Goal: Communication & Community: Answer question/provide support

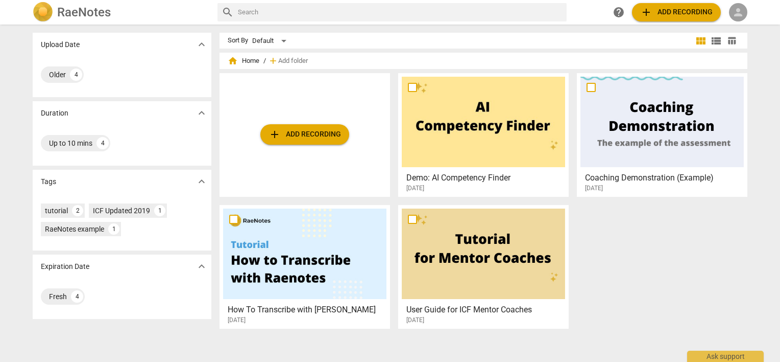
click at [740, 12] on span "person" at bounding box center [738, 12] width 12 height 12
click at [738, 20] on li "Login" at bounding box center [747, 24] width 37 height 25
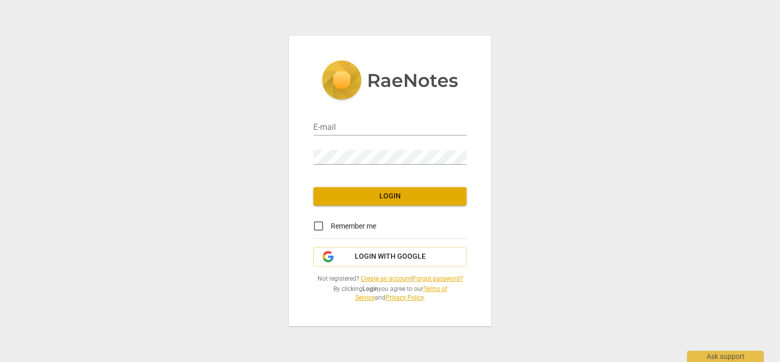
type input "[PERSON_NAME][EMAIL_ADDRESS][DOMAIN_NAME]"
drag, startPoint x: 315, startPoint y: 225, endPoint x: 321, endPoint y: 219, distance: 8.7
click at [317, 223] on input "Remember me" at bounding box center [318, 226] width 25 height 25
checkbox input "true"
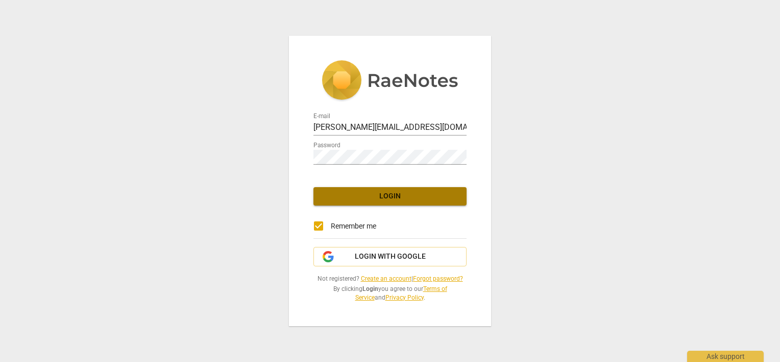
click at [333, 200] on span "Login" at bounding box center [390, 196] width 137 height 10
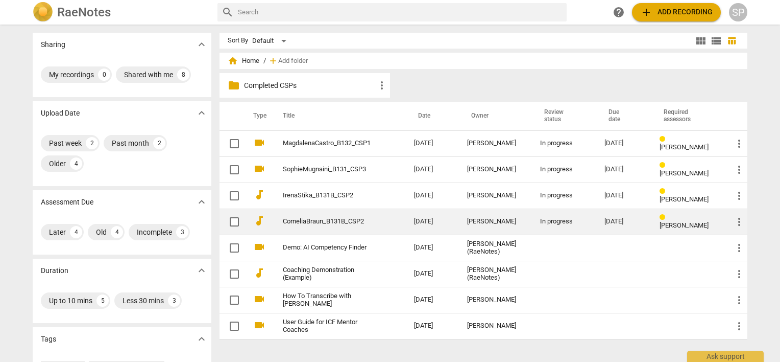
click at [343, 219] on link "CorneliaBraun_B131B_CSP2" at bounding box center [330, 222] width 94 height 8
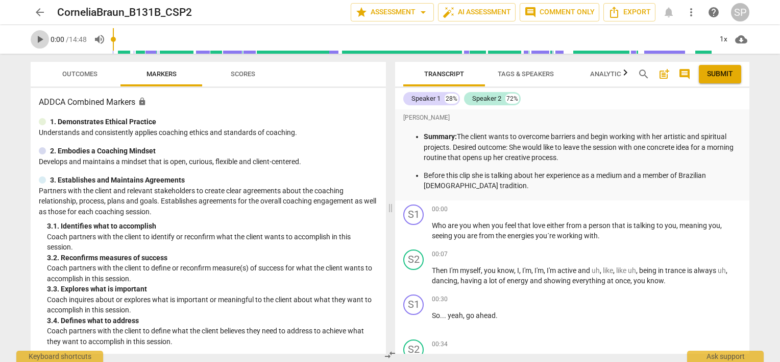
click at [41, 39] on span "play_arrow" at bounding box center [40, 39] width 12 height 12
click at [417, 231] on span "pause" at bounding box center [414, 231] width 12 height 12
click at [37, 39] on span "play_arrow" at bounding box center [40, 39] width 12 height 12
click at [417, 230] on span "pause" at bounding box center [414, 231] width 12 height 12
click at [414, 229] on span "play_arrow" at bounding box center [414, 231] width 12 height 12
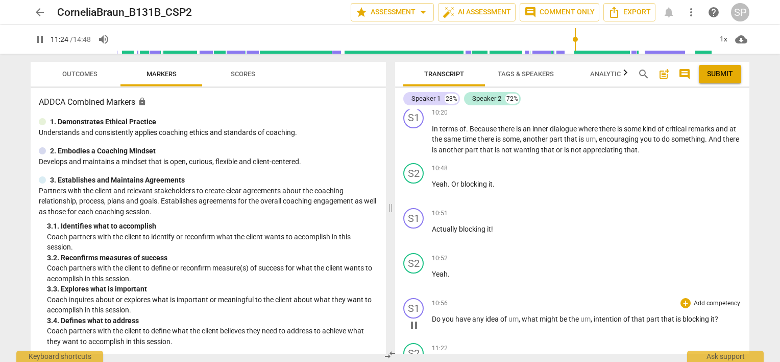
scroll to position [1481, 0]
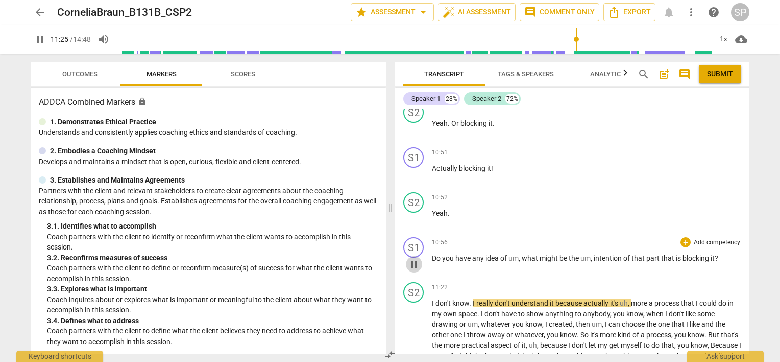
click at [419, 260] on span "pause" at bounding box center [414, 264] width 12 height 12
type input "686"
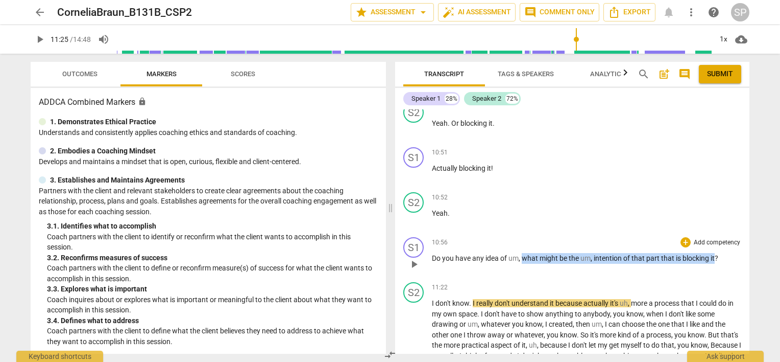
drag, startPoint x: 521, startPoint y: 255, endPoint x: 716, endPoint y: 252, distance: 194.1
click at [716, 253] on p "Do you have any idea of um , what might be the um , intention of that part that…" at bounding box center [587, 258] width 310 height 11
click at [682, 239] on div "+" at bounding box center [686, 242] width 10 height 10
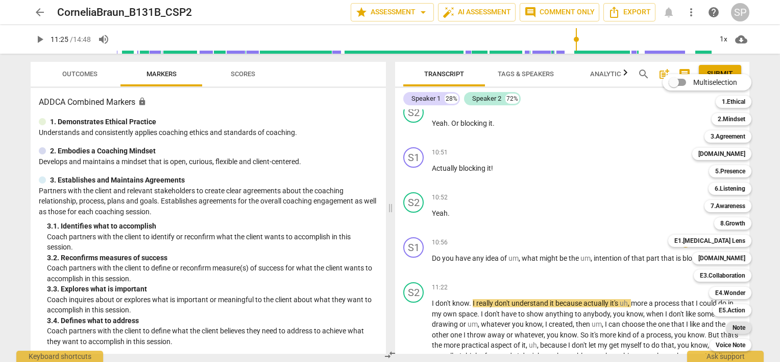
click at [744, 329] on b "Note" at bounding box center [739, 327] width 13 height 12
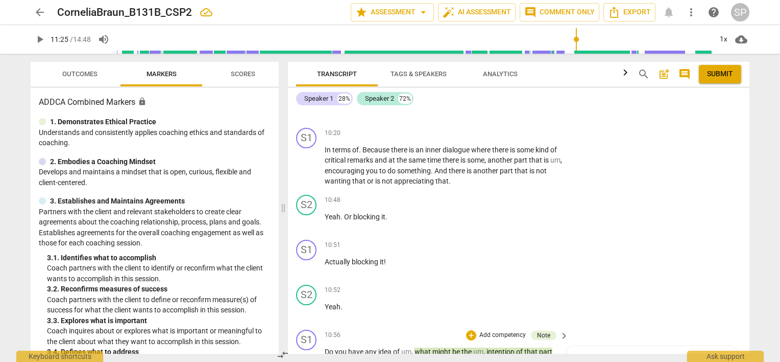
scroll to position [1612, 0]
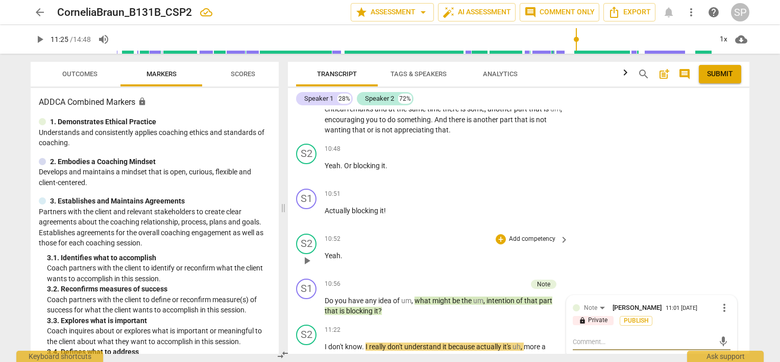
type textarea "Y"
type textarea "Yo"
type textarea "You"
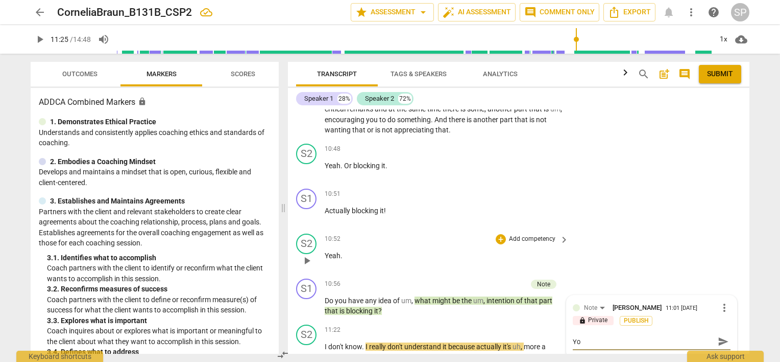
type textarea "You"
type textarea "You'"
type textarea "You'v"
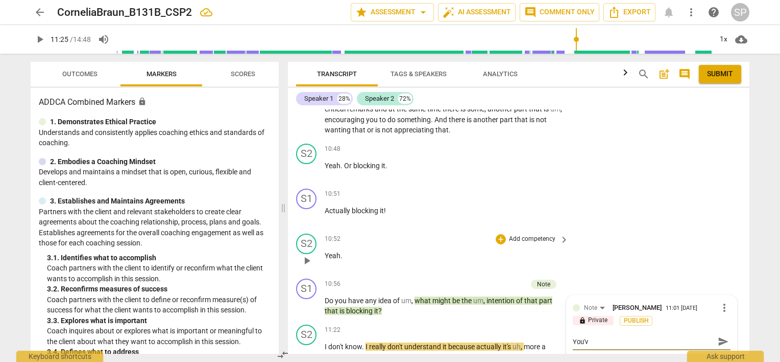
type textarea "You've"
type textarea "You've n"
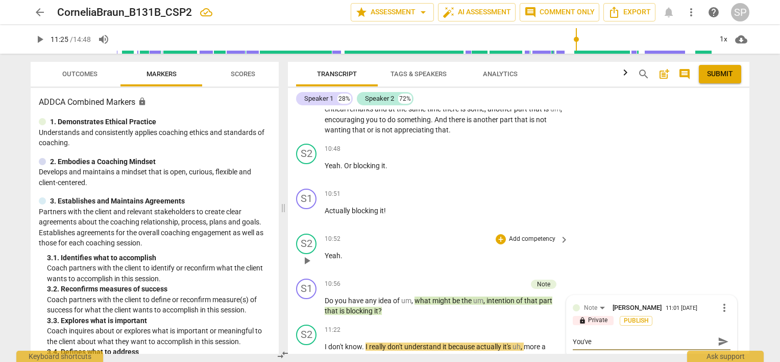
type textarea "You've n"
type textarea "You've no"
type textarea "You've not"
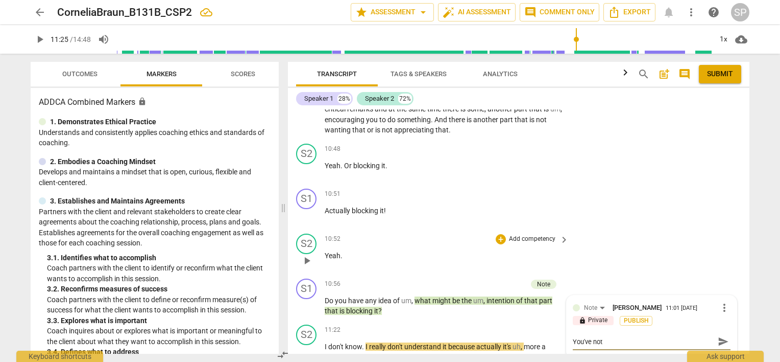
type textarea "You've noti"
type textarea "You've notic"
type textarea "You've notice"
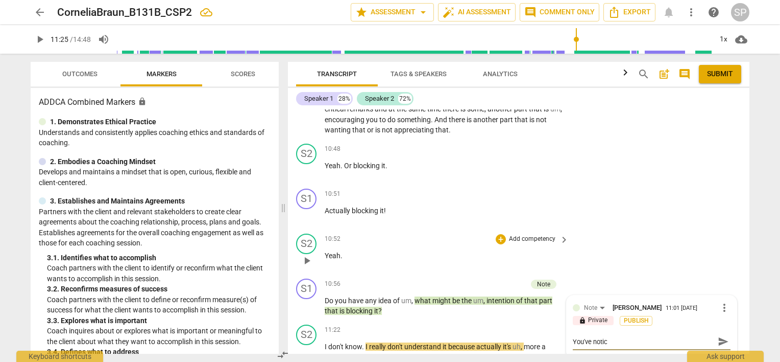
type textarea "You've notice"
type textarea "You've notices"
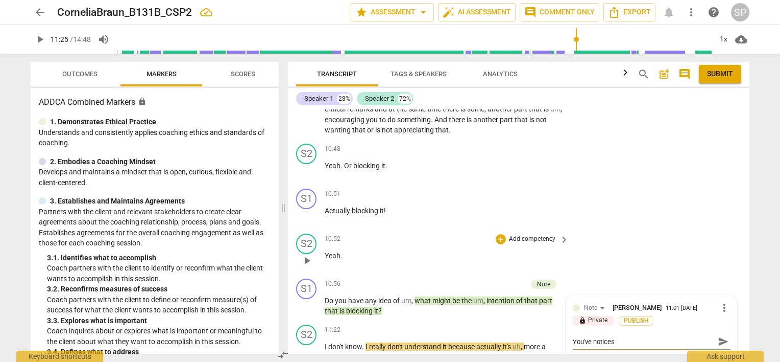
type textarea "You've notices h"
type textarea "You've notices he"
type textarea "You've notices h"
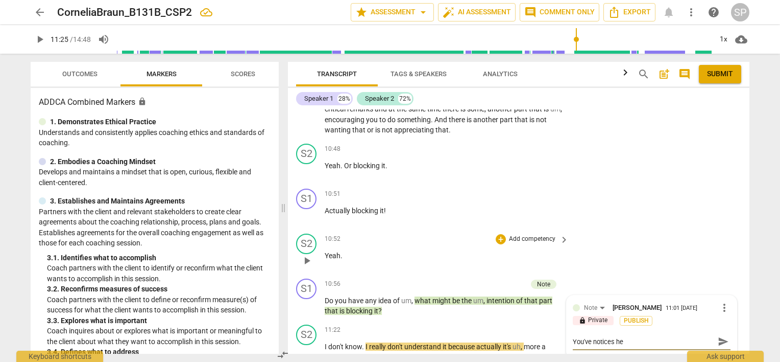
type textarea "You've notices h"
type textarea "You've notices"
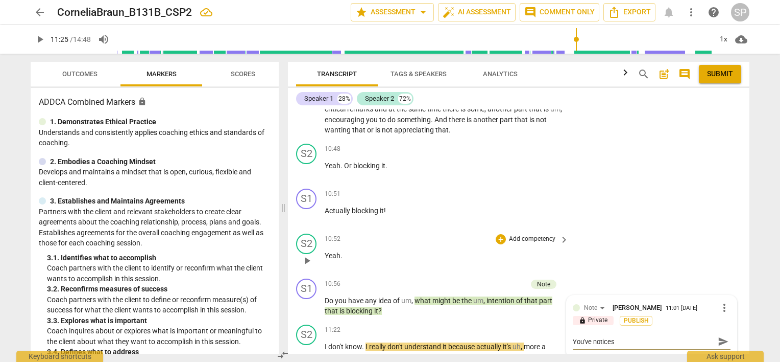
type textarea "You've notice"
type textarea "You've notic"
type textarea "You've noti"
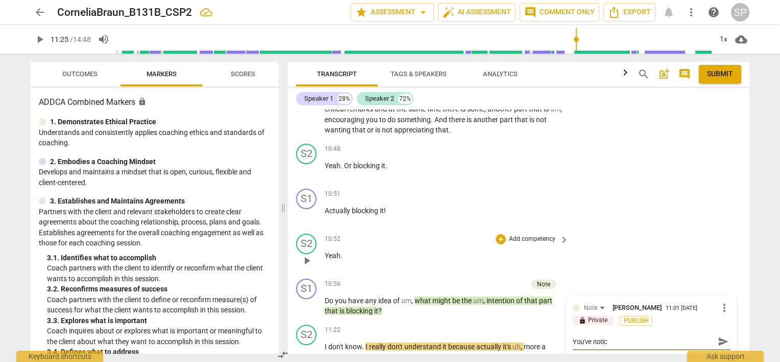
type textarea "You've noti"
type textarea "You've not"
type textarea "You've no"
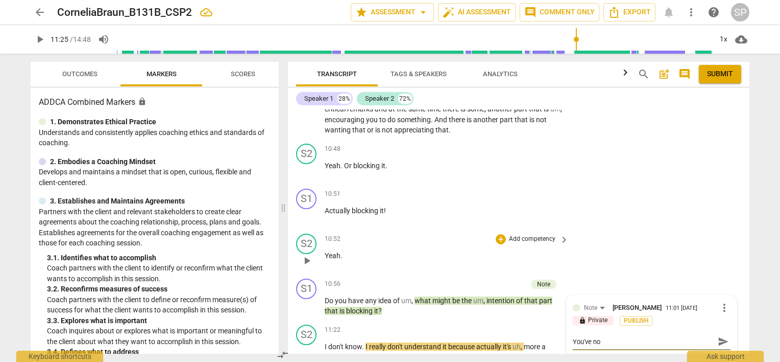
type textarea "You've n"
type textarea "You've"
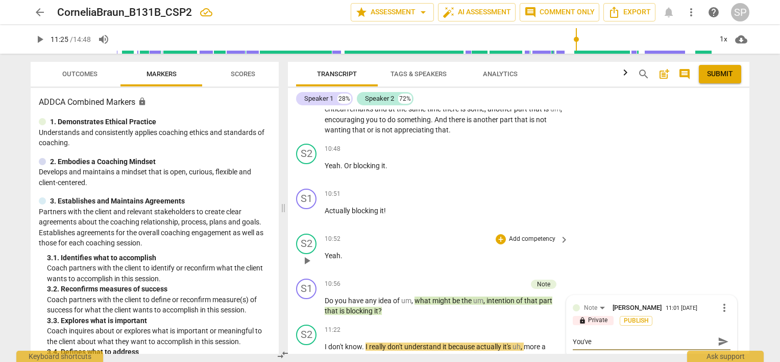
type textarea "You've"
type textarea "You'v"
type textarea "You'"
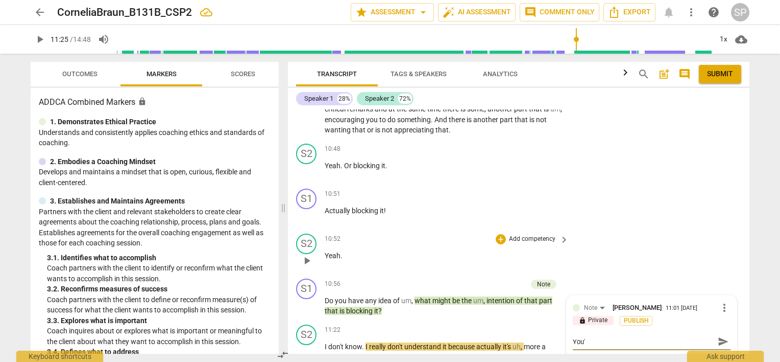
type textarea "You"
type textarea "Yo"
type textarea "Y"
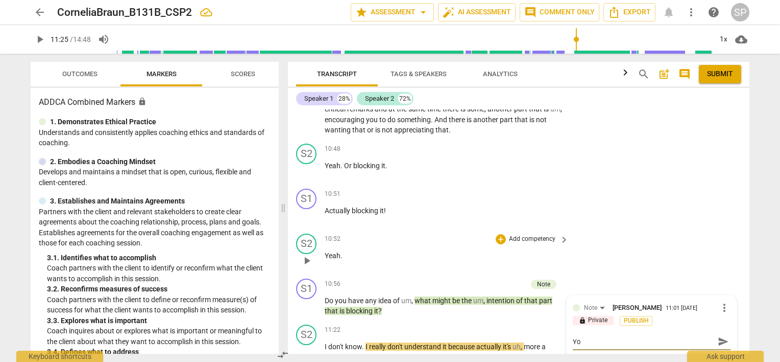
type textarea "Y"
type textarea "S"
type textarea "Sh"
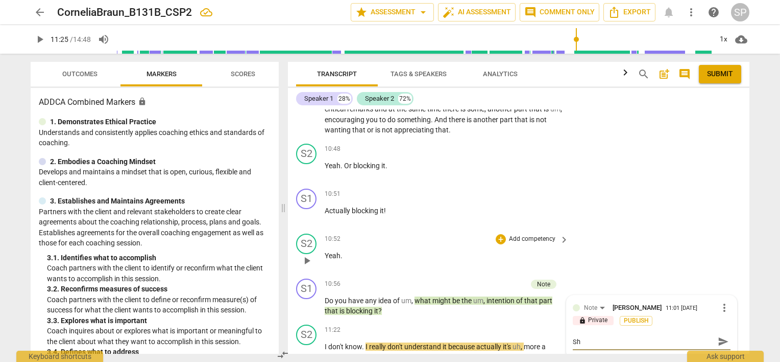
type textarea "She"
type textarea "She k"
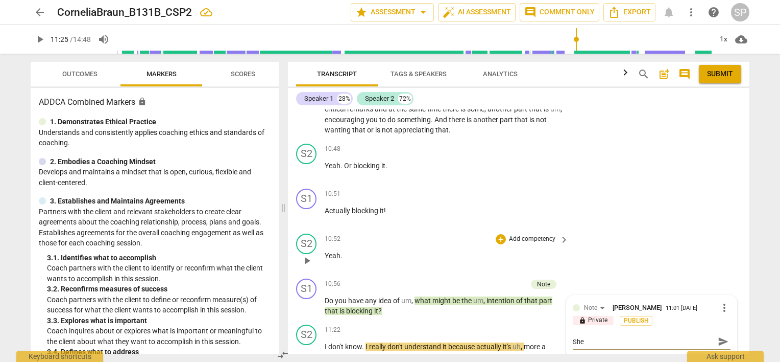
type textarea "She k"
type textarea "She kn"
type textarea "She kno"
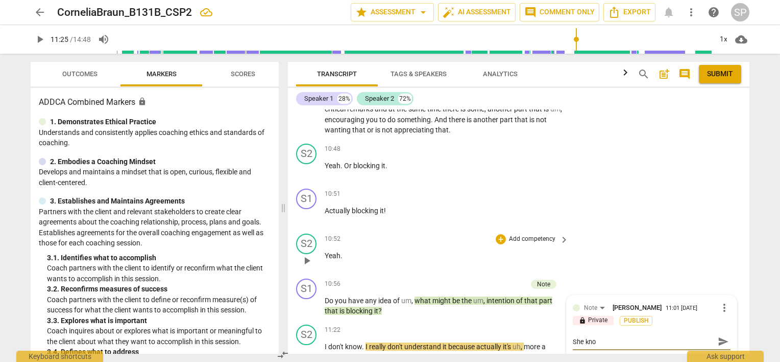
type textarea "She know"
type textarea "She knows"
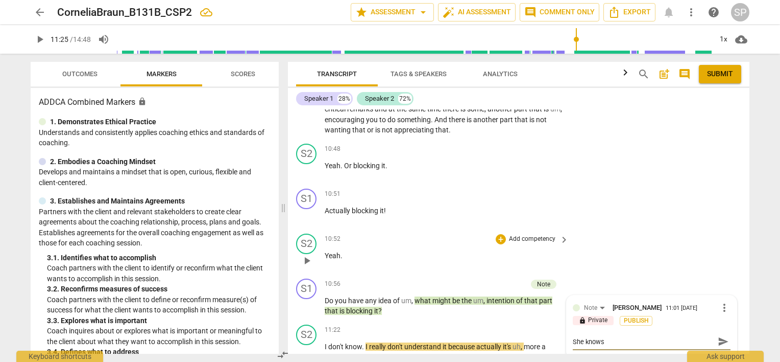
type textarea "She knows"
type textarea "She knows s"
type textarea "She knows sh"
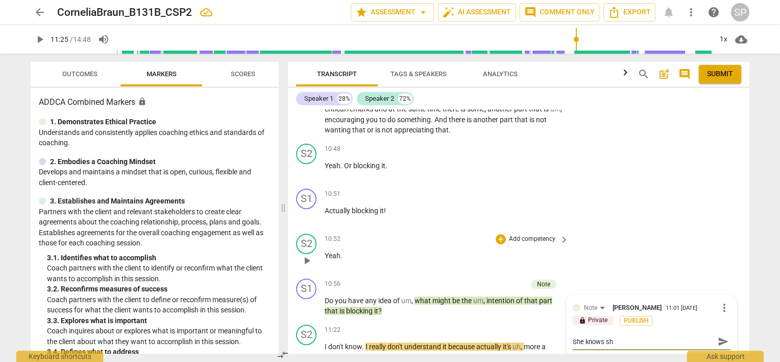
type textarea "She knows she"
type textarea "She knows she h"
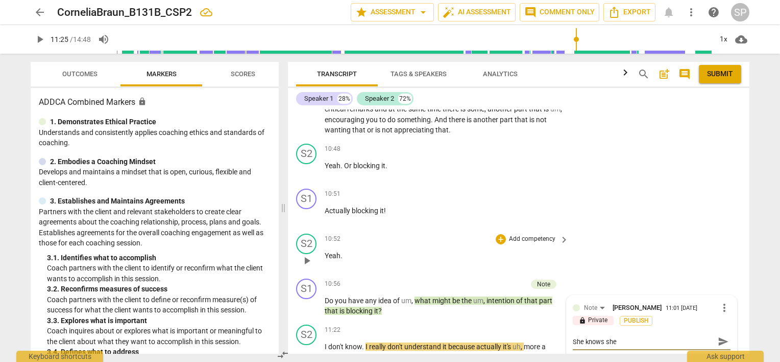
type textarea "She knows she h"
type textarea "She knows she ha"
type textarea "She knows she has"
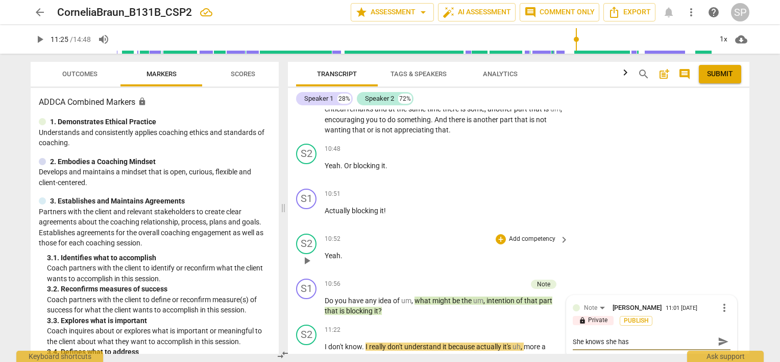
type textarea "She knows she has"
type textarea "She knows she has a"
type textarea "She knows she has an"
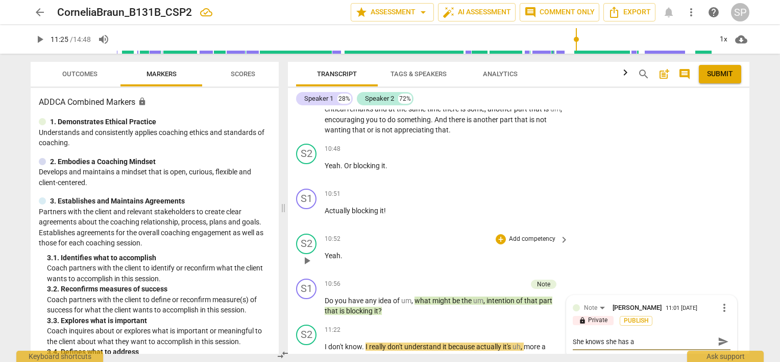
type textarea "She knows she has an"
type textarea "She knows she has an i"
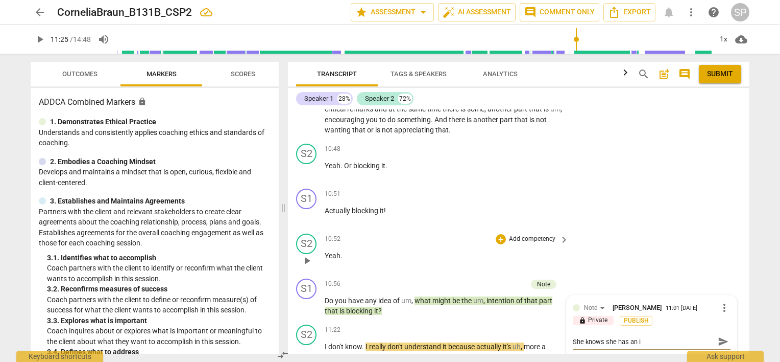
type textarea "She knows she has an in"
type textarea "She knows she has an inn"
type textarea "She knows she has an inne"
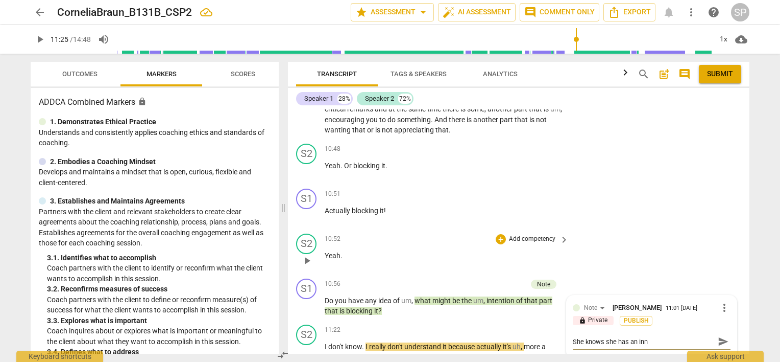
type textarea "She knows she has an inne"
type textarea "She knows she has an inner"
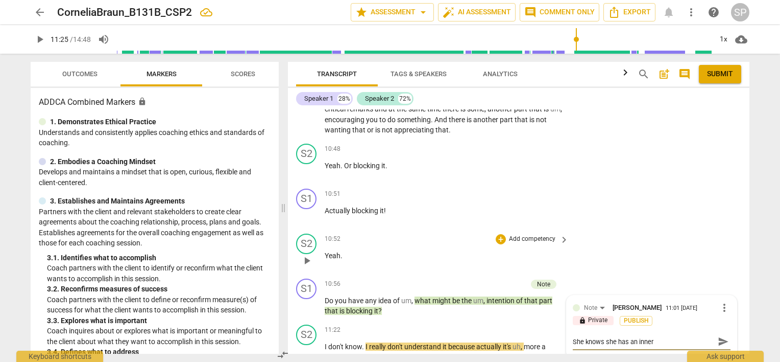
type textarea "She knows she has an inner c"
type textarea "She knows she has an inner cr"
type textarea "She knows she has an inner cri"
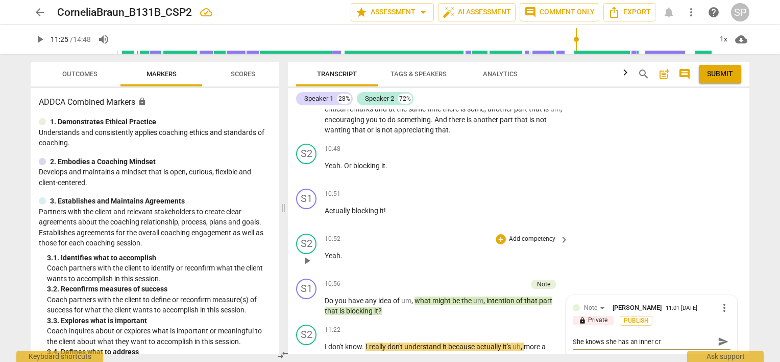
type textarea "She knows she has an inner cri"
type textarea "She knows she has an inner crit"
type textarea "She knows she has an inner criti"
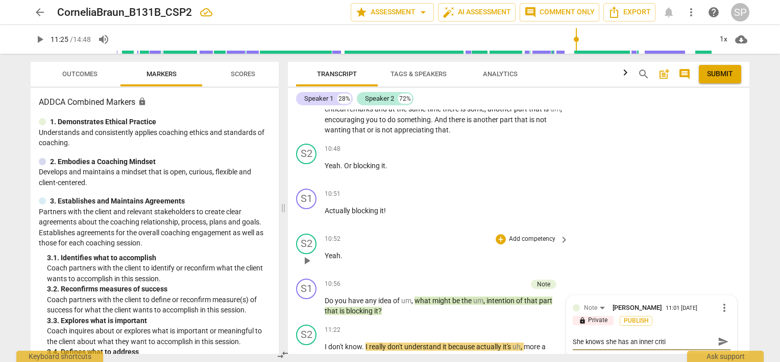
type textarea "She knows she has an inner critic"
type textarea "She knows she has an inner critica"
type textarea "She knows she has an inner critic"
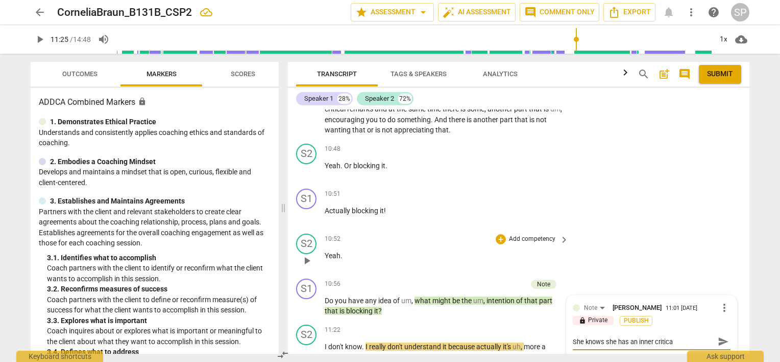
type textarea "She knows she has an inner critic"
type textarea "She knows she has an inner critic;"
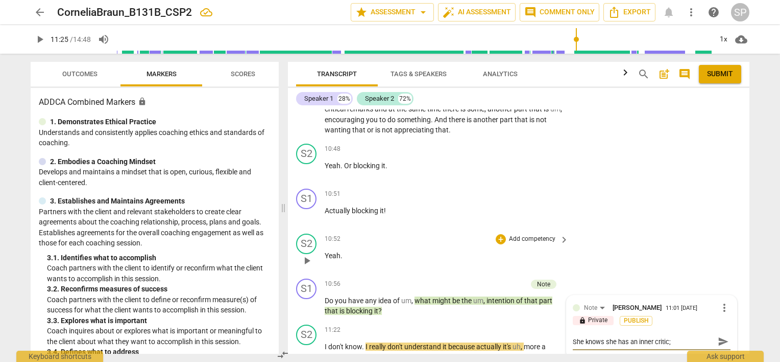
type textarea "She knows she has an inner critic; w"
type textarea "She knows she has an inner critic; wh"
type textarea "She knows she has an inner critic; wha"
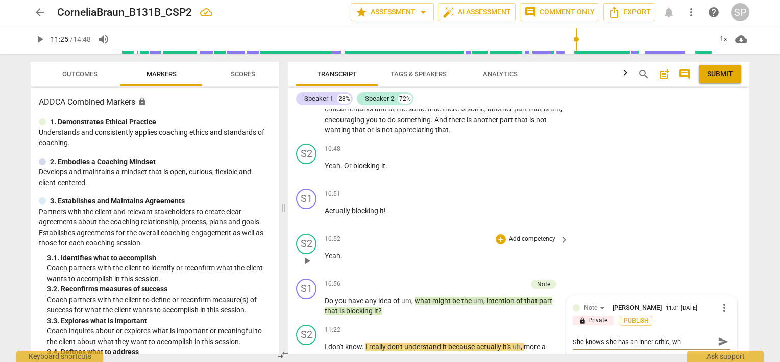
type textarea "She knows she has an inner critic; wha"
type textarea "She knows she has an inner critic; what"
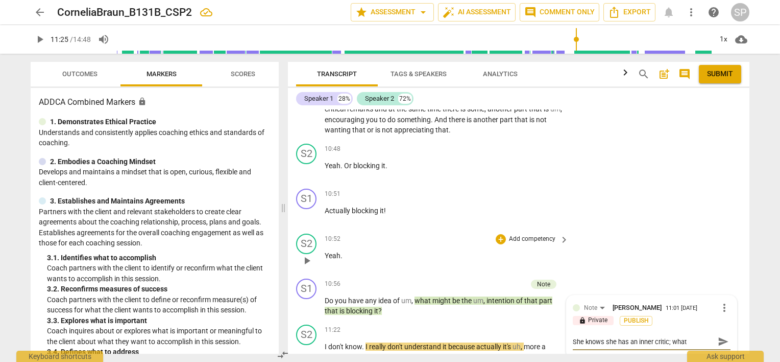
type textarea "She knows she has an inner critic; what"
type textarea "She knows she has an inner critic; wha"
type textarea "She knows she has an inner critic; wh"
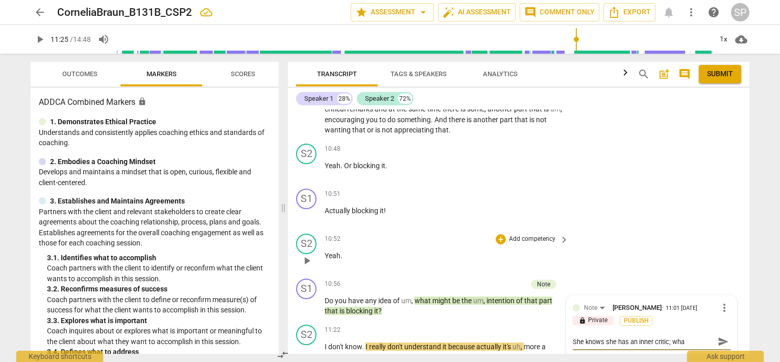
type textarea "She knows she has an inner critic; wh"
type textarea "She knows she has an inner critic; w"
type textarea "She knows she has an inner critic;"
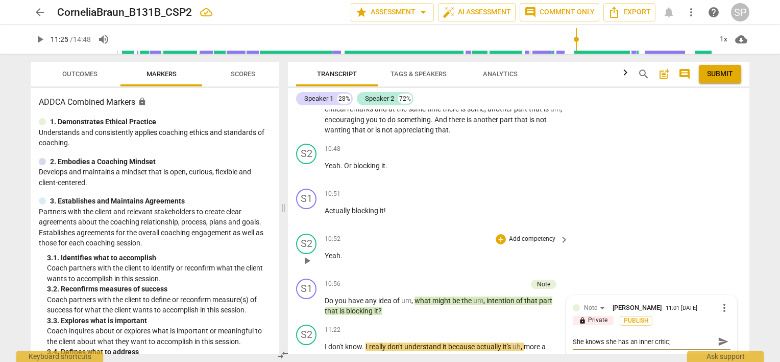
type textarea "She knows she has an inner critic;"
type textarea "She knows she has an inner critic"
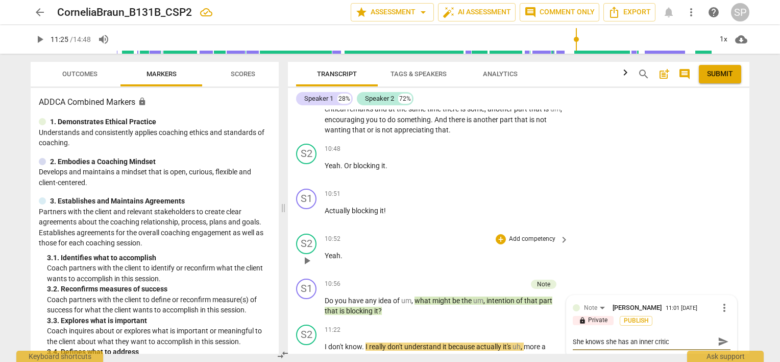
type textarea "She knows she has an inner critic"
type textarea "She knows she has an inner critic a"
type textarea "She knows she has an inner critic an"
type textarea "She knows she has an inner critic and"
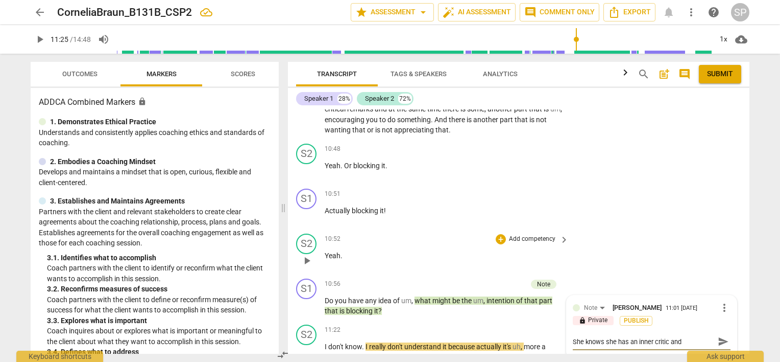
type textarea "She knows she has an inner critic and"
type textarea "She knows she has an inner critic and o"
type textarea "She knows she has an inner critic and ou"
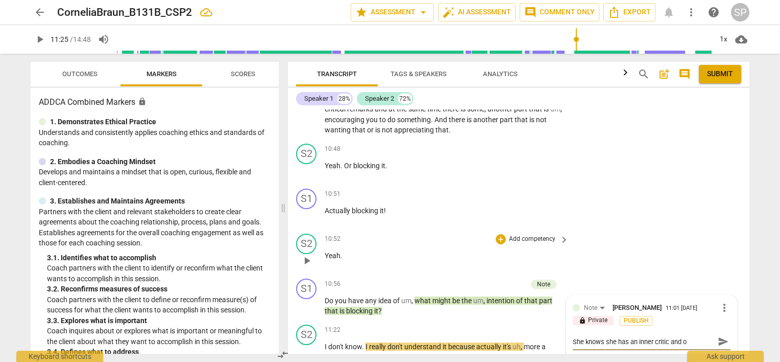
type textarea "She knows she has an inner critic and ou"
type textarea "She knows she has an inner critic and our"
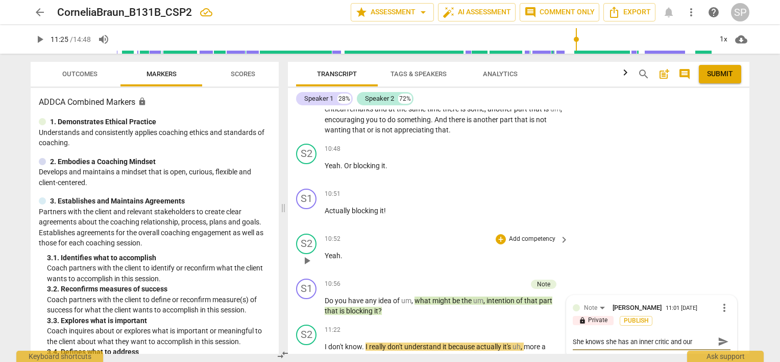
type textarea "She knows she has an inner critic and our A"
type textarea "She knows she has an inner critic and our AD"
type textarea "She knows she has an inner critic and our ADH"
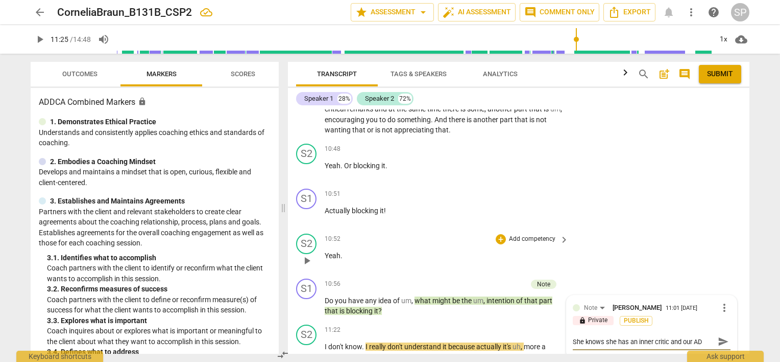
type textarea "She knows she has an inner critic and our ADH"
type textarea "She knows she has an inner critic and our [MEDICAL_DATA]"
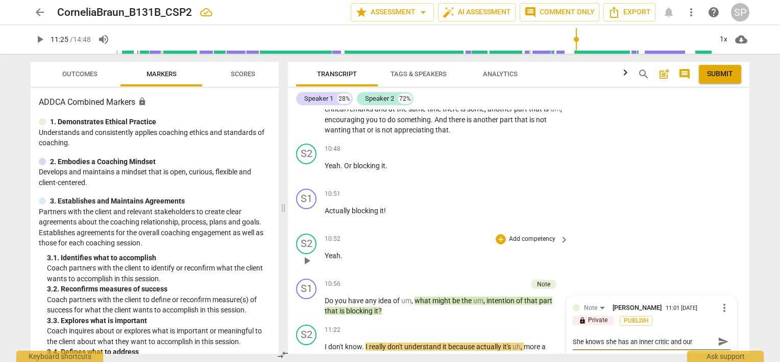
type textarea "She knows she has an inner critic and our [MEDICAL_DATA] l"
type textarea "She knows she has an inner critic and our [MEDICAL_DATA] le"
type textarea "She knows she has an inner critic and our [MEDICAL_DATA] len"
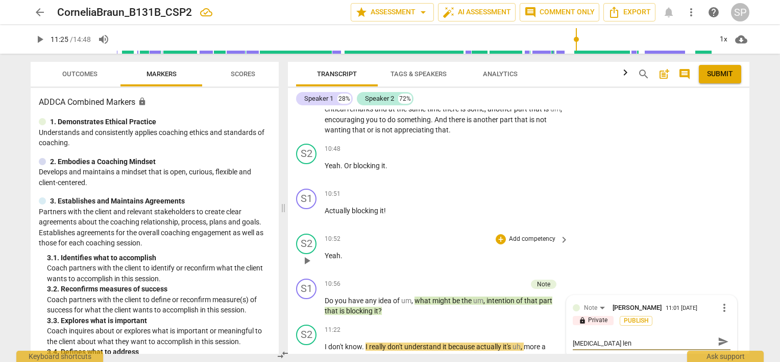
type textarea "She knows she has an inner critic and our [MEDICAL_DATA] lens"
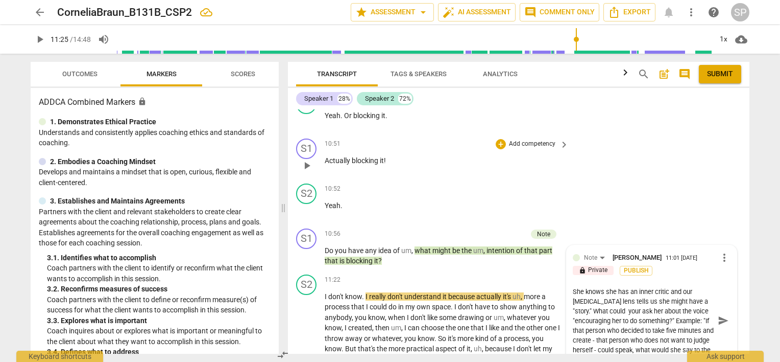
scroll to position [1668, 0]
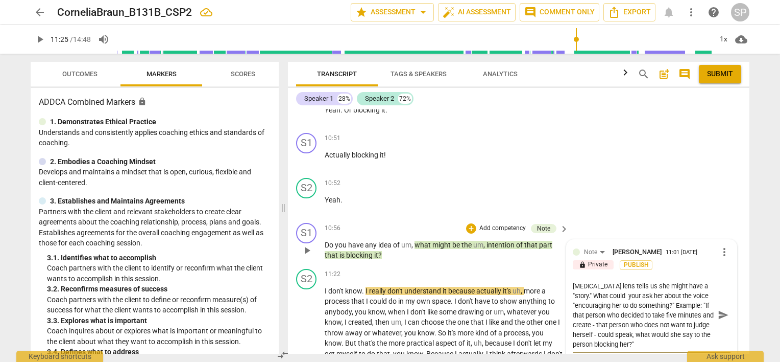
click at [621, 301] on textarea "She knows she has an inner critic and our [MEDICAL_DATA] lens tells us she migh…" at bounding box center [643, 315] width 141 height 68
click at [719, 320] on span "send" at bounding box center [723, 314] width 11 height 11
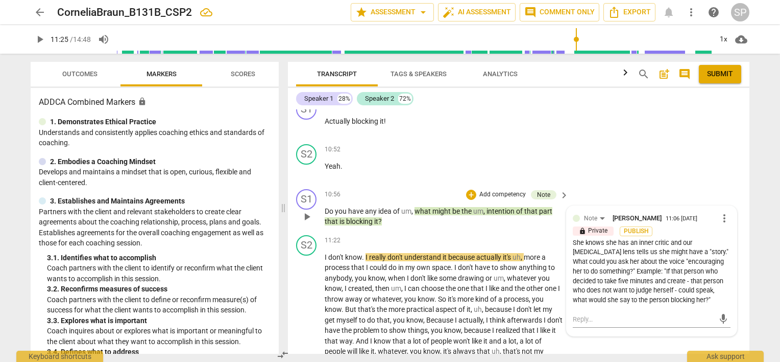
scroll to position [1719, 0]
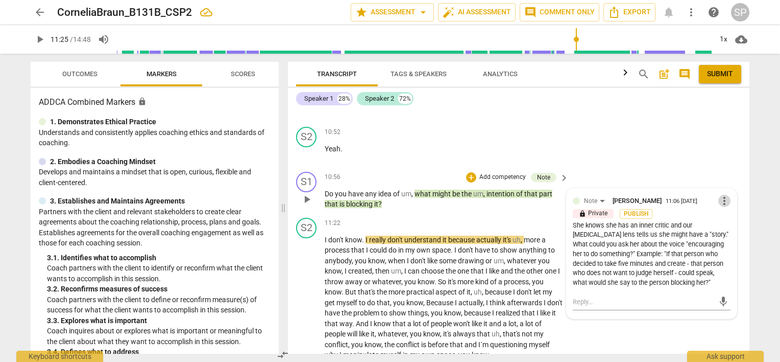
click at [719, 207] on span "more_vert" at bounding box center [725, 201] width 12 height 12
click at [722, 208] on li "Edit" at bounding box center [733, 206] width 35 height 19
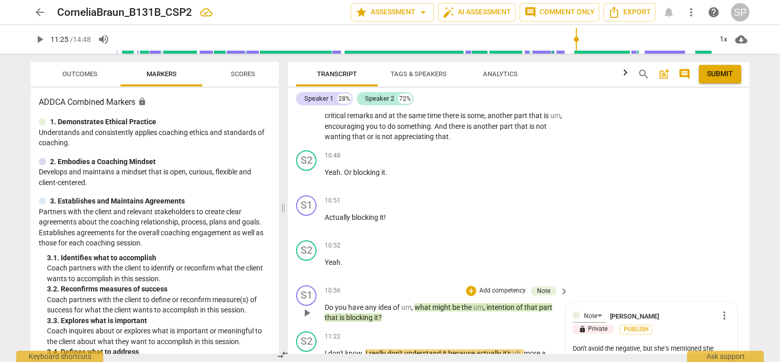
scroll to position [1668, 0]
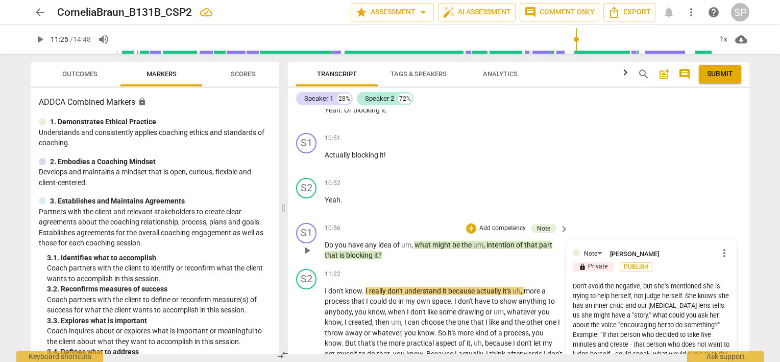
click at [667, 292] on textarea "Don't avoid the negative, but she's mentioned she is trying to help herself, no…" at bounding box center [652, 320] width 158 height 78
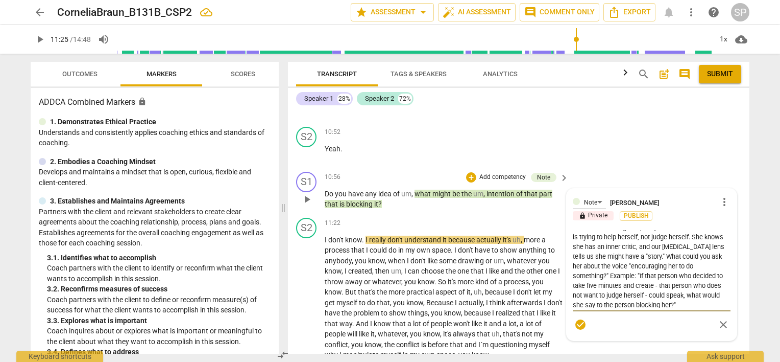
scroll to position [10, 0]
click at [578, 330] on span "check_circle" at bounding box center [581, 324] width 12 height 12
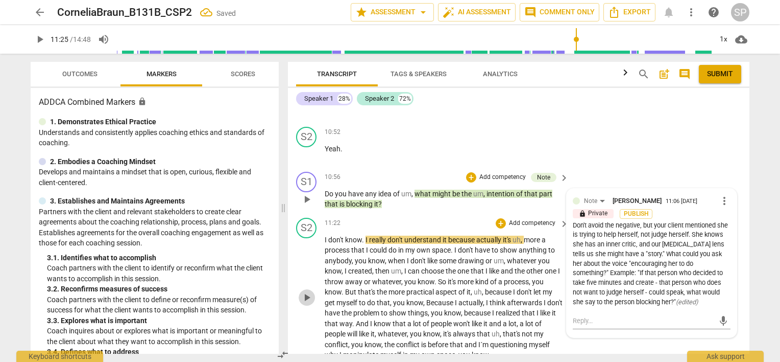
click at [304, 300] on span "play_arrow" at bounding box center [307, 297] width 12 height 12
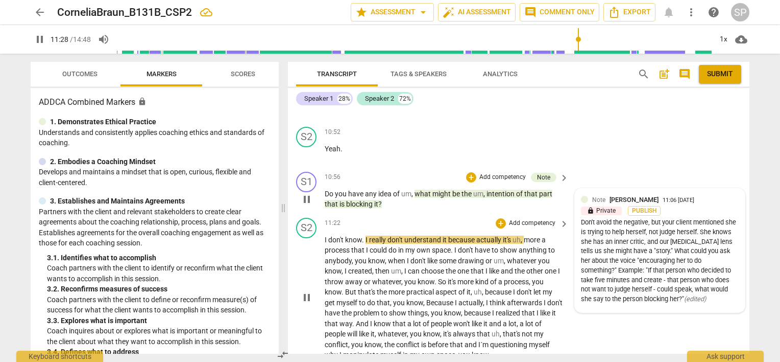
click at [304, 299] on span "pause" at bounding box center [307, 297] width 12 height 12
click at [304, 299] on span "play_arrow" at bounding box center [307, 297] width 12 height 12
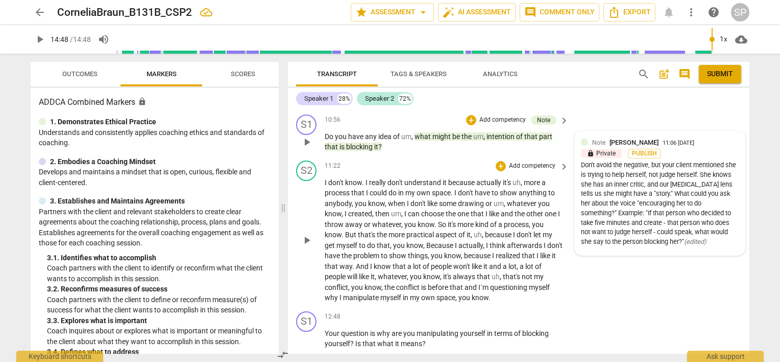
scroll to position [1844, 0]
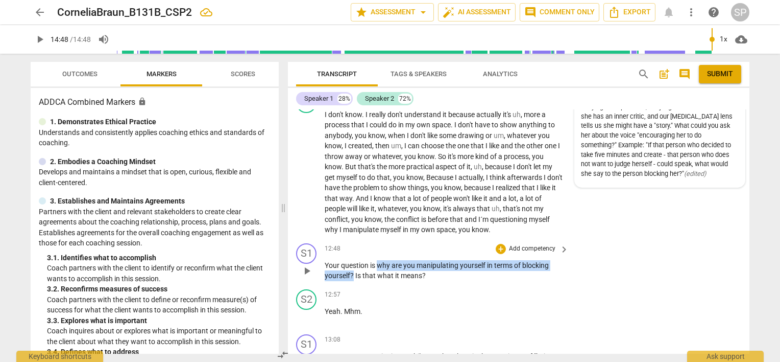
drag, startPoint x: 377, startPoint y: 270, endPoint x: 353, endPoint y: 279, distance: 25.9
click at [353, 279] on p "Your question is why are you manipulating yourself in terms of blocking yoursel…" at bounding box center [444, 270] width 239 height 21
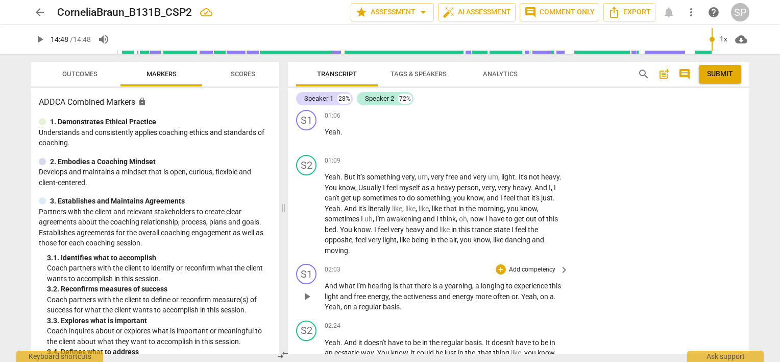
scroll to position [409, 0]
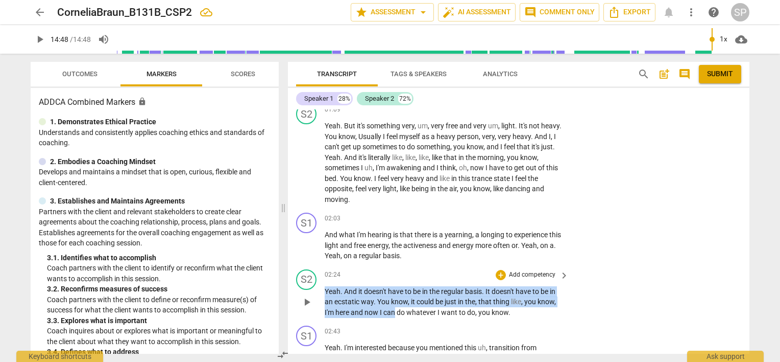
drag, startPoint x: 322, startPoint y: 311, endPoint x: 396, endPoint y: 315, distance: 74.2
click at [396, 315] on div "S2 play_arrow pause 02:24 + Add competency keyboard_arrow_right Yeah . And it d…" at bounding box center [519, 293] width 462 height 57
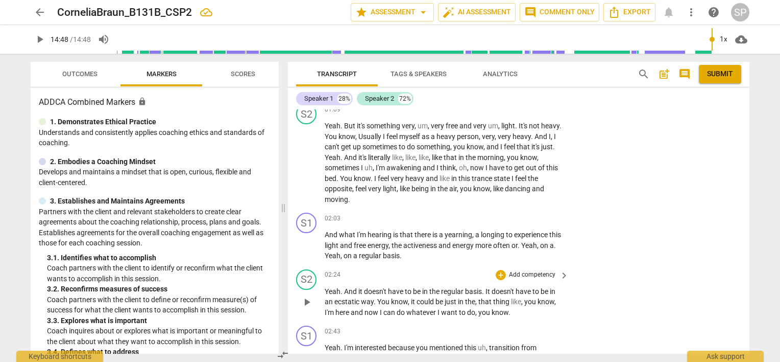
click at [401, 319] on div "S2 play_arrow pause 02:24 + Add competency keyboard_arrow_right Yeah . And it d…" at bounding box center [519, 293] width 462 height 57
drag, startPoint x: 525, startPoint y: 300, endPoint x: 525, endPoint y: 313, distance: 12.3
click at [525, 313] on p "Yeah . And it doesn't have to be in the regular basis . It doesn't have to be i…" at bounding box center [444, 302] width 239 height 32
copy p "you know , I'm here and now I can do whatever I want to do , you know ."
click at [520, 322] on div "S1 play_arrow pause 02:43 + Add competency keyboard_arrow_right Yeah . I'm inte…" at bounding box center [519, 354] width 462 height 67
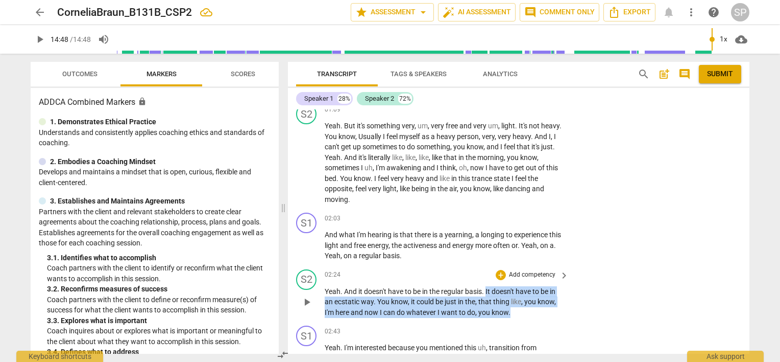
drag, startPoint x: 487, startPoint y: 289, endPoint x: 516, endPoint y: 314, distance: 38.7
click at [516, 314] on p "Yeah . And it doesn't have to be in the regular basis . It doesn't have to be i…" at bounding box center [444, 302] width 239 height 32
copy p "It doesn't have to be in an ecstatic way . You know , it could be just in the ,…"
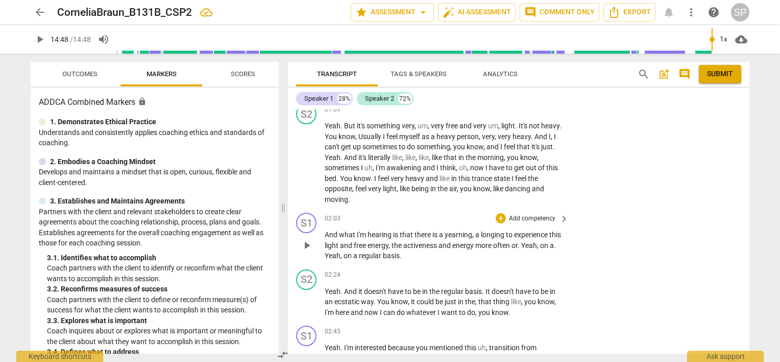
click at [562, 260] on div "S1 play_arrow pause 02:03 + Add competency keyboard_arrow_right And what I'm he…" at bounding box center [519, 236] width 462 height 57
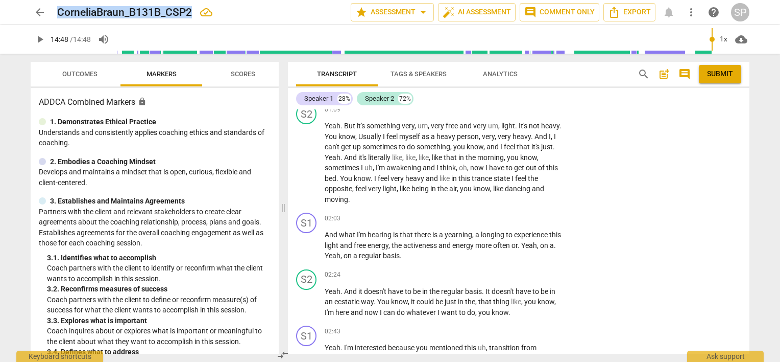
drag, startPoint x: 58, startPoint y: 9, endPoint x: 192, endPoint y: 9, distance: 134.3
click at [192, 9] on h2 "CorneliaBraun_B131B_CSP2" at bounding box center [124, 12] width 135 height 13
copy h2 "CorneliaBraun_B131B_CSP2"
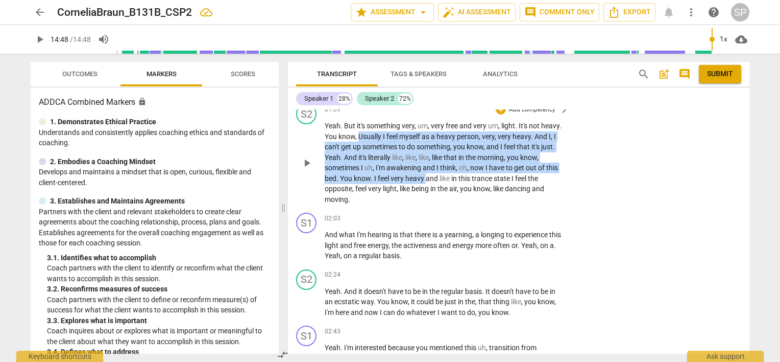
drag, startPoint x: 380, startPoint y: 134, endPoint x: 449, endPoint y: 178, distance: 82.2
click at [449, 178] on p "Yeah . But it's something very , um , very free and very um , light . It's not …" at bounding box center [444, 163] width 239 height 84
copy p "Usually I feel myself as a heavy person , very , very heavy . And I , I can't g…"
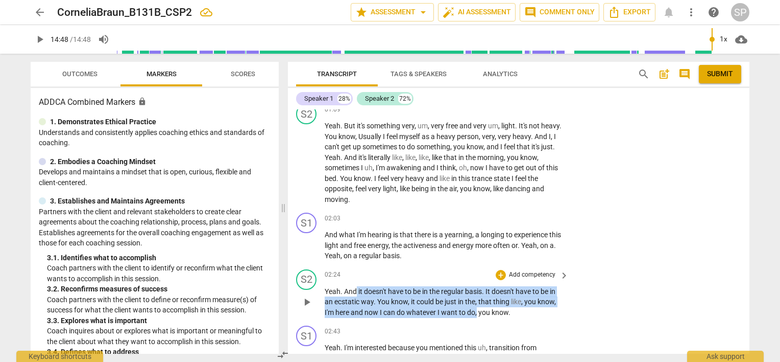
drag, startPoint x: 357, startPoint y: 290, endPoint x: 476, endPoint y: 310, distance: 121.2
click at [476, 310] on p "Yeah . And it doesn't have to be in the regular basis . It doesn't have to be i…" at bounding box center [444, 302] width 239 height 32
copy p "it doesn't have to be in the regular basis . It doesn't have to be in an ecstat…"
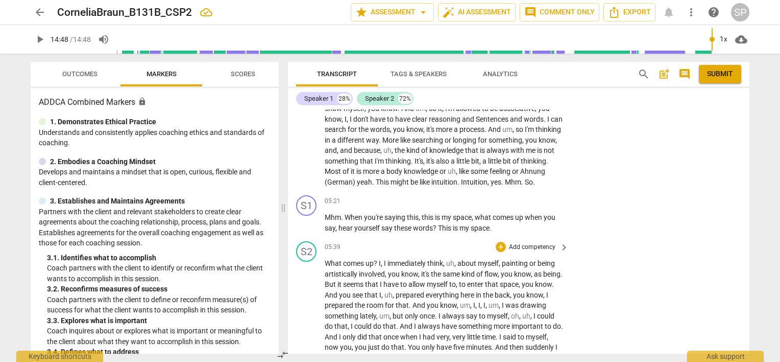
scroll to position [1022, 0]
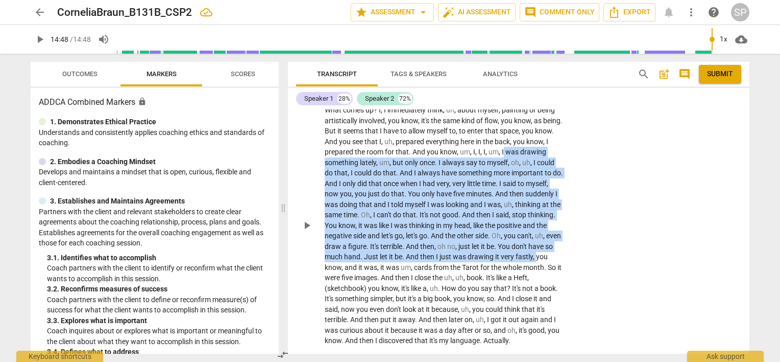
drag, startPoint x: 526, startPoint y: 160, endPoint x: 360, endPoint y: 274, distance: 201.3
click at [360, 274] on p "What comes up ? I , I immediately think , uh , about myself , painting or being…" at bounding box center [444, 225] width 239 height 241
copy p "was drawing something lately , um , but only once . I always say to myself , oh…"
